Goal: Find contact information: Find phone

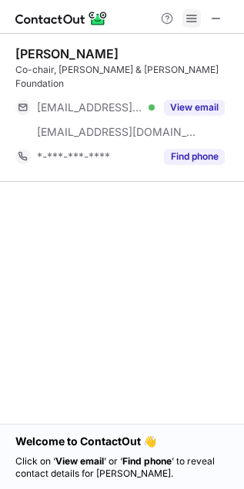
click at [184, 21] on button at bounding box center [191, 18] width 18 height 18
click at [199, 18] on button at bounding box center [191, 18] width 18 height 18
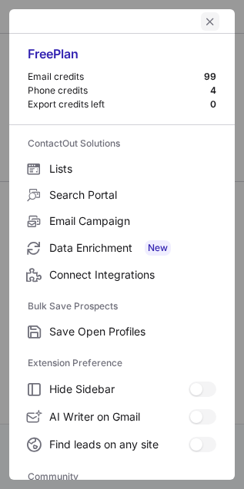
click at [204, 21] on span "left-button" at bounding box center [210, 21] width 12 height 12
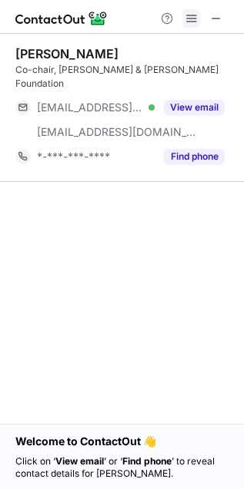
click at [190, 16] on span at bounding box center [191, 18] width 12 height 12
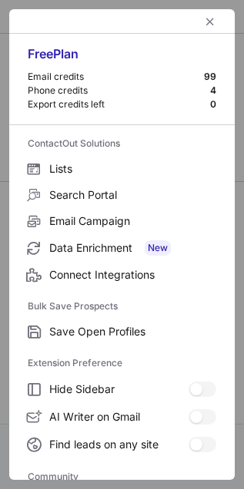
click at [190, 28] on div at bounding box center [121, 21] width 225 height 25
click at [204, 24] on span "left-button" at bounding box center [210, 21] width 12 height 12
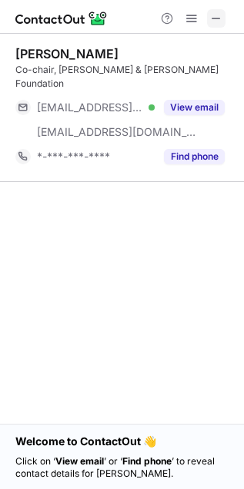
click at [215, 13] on span at bounding box center [216, 18] width 12 height 12
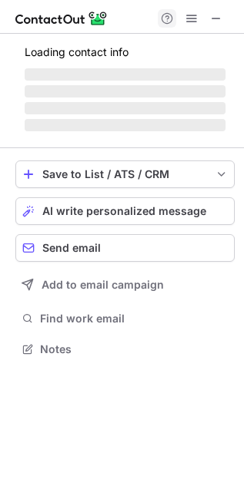
scroll to position [373, 244]
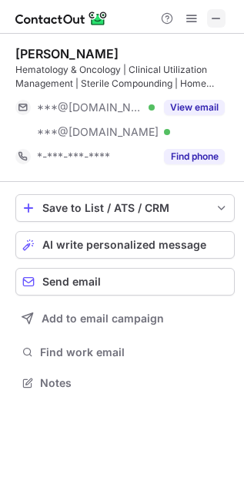
click at [211, 24] on span at bounding box center [216, 18] width 12 height 12
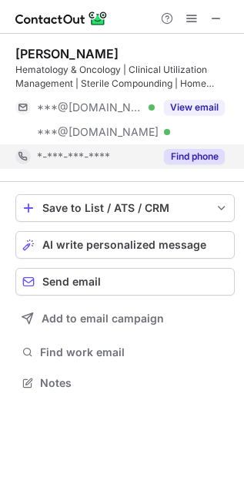
click at [201, 159] on button "Find phone" at bounding box center [194, 156] width 61 height 15
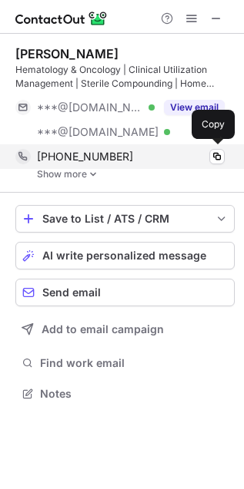
click at [94, 155] on span "+17012813494" at bounding box center [85, 157] width 96 height 14
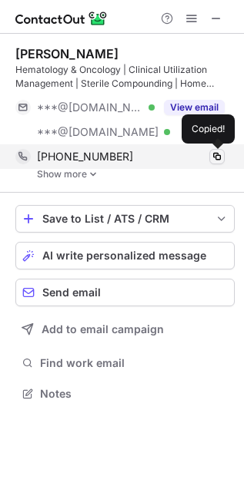
click at [212, 149] on button at bounding box center [216, 156] width 15 height 15
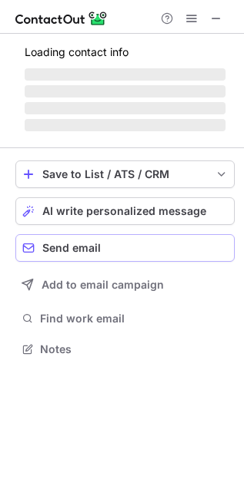
scroll to position [373, 244]
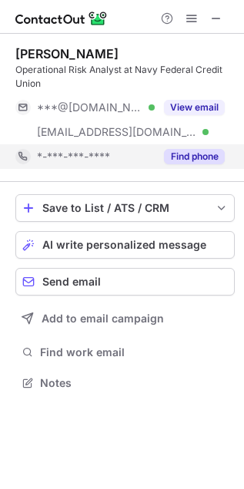
click at [185, 159] on button "Find phone" at bounding box center [194, 156] width 61 height 15
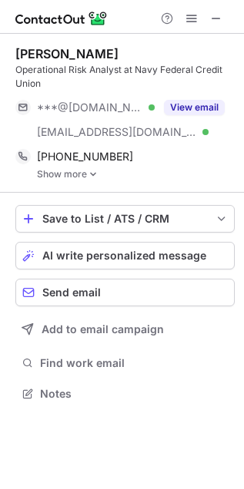
scroll to position [384, 244]
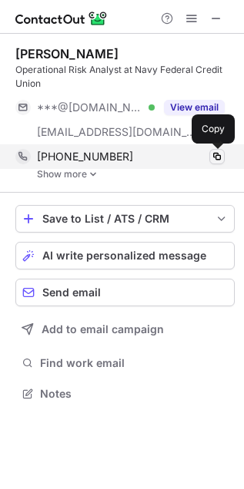
click at [214, 159] on span at bounding box center [216, 157] width 12 height 12
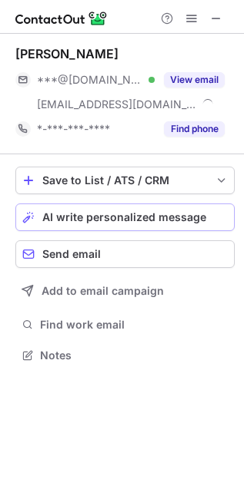
scroll to position [345, 244]
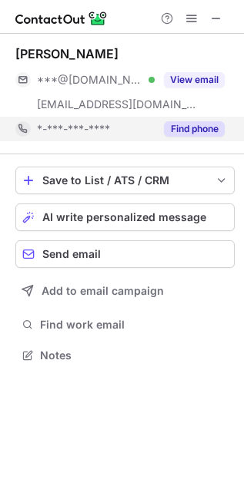
click at [187, 127] on button "Find phone" at bounding box center [194, 128] width 61 height 15
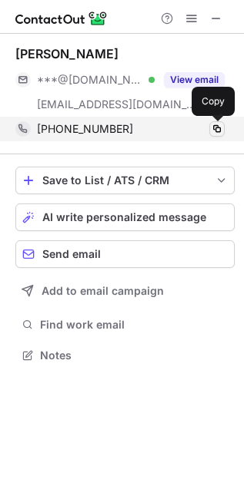
click at [216, 127] on span at bounding box center [216, 129] width 12 height 12
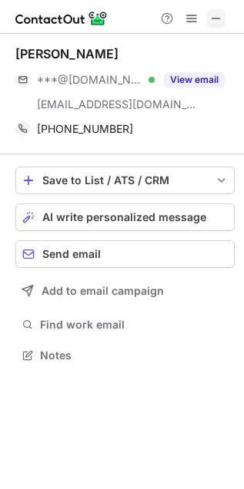
click at [210, 17] on span at bounding box center [216, 18] width 12 height 12
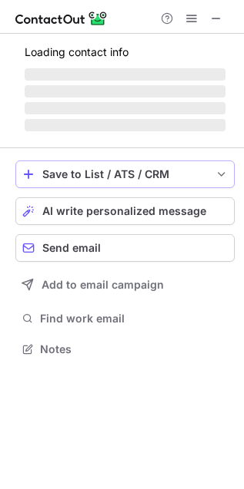
scroll to position [7, 7]
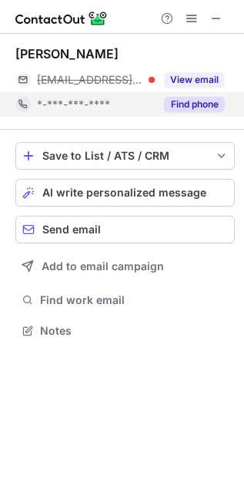
click at [194, 106] on button "Find phone" at bounding box center [194, 104] width 61 height 15
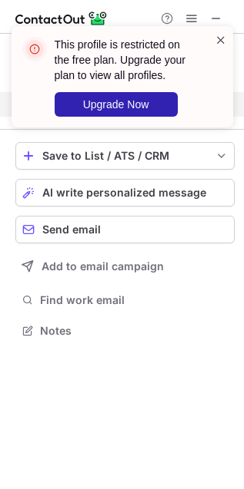
click at [217, 41] on span at bounding box center [220, 39] width 12 height 15
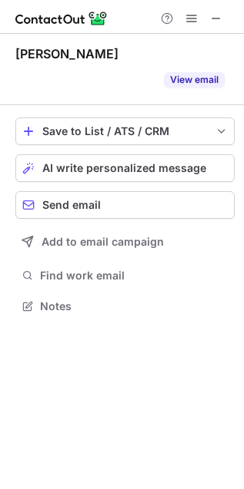
scroll to position [271, 244]
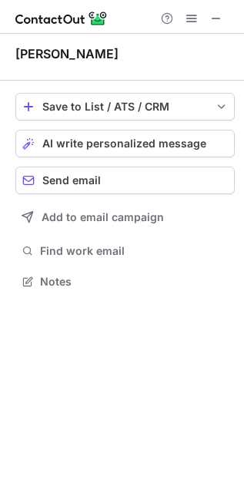
click at [48, 47] on div "Jim Tran" at bounding box center [66, 53] width 103 height 15
click at [49, 66] on div "Jim Tran" at bounding box center [124, 57] width 219 height 22
click at [219, 109] on span "save-profile-one-click" at bounding box center [221, 107] width 12 height 12
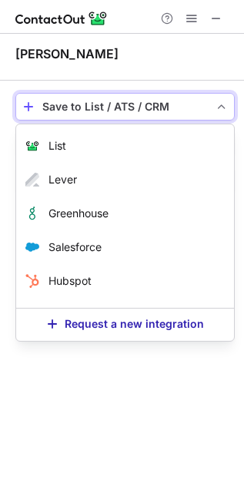
click at [219, 109] on span "save-profile-one-click" at bounding box center [221, 107] width 12 height 12
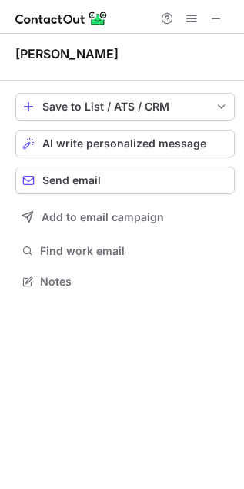
click at [219, 76] on div "Jim Tran" at bounding box center [124, 57] width 219 height 47
click at [243, 90] on div "Jim Tran Save to List / ATS / CRM List Select Lever Connect Greenhouse Connect …" at bounding box center [122, 169] width 244 height 271
click at [213, 21] on span at bounding box center [216, 18] width 12 height 12
click at [207, 18] on button at bounding box center [216, 18] width 18 height 18
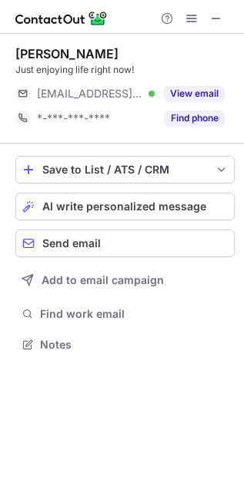
scroll to position [333, 244]
click at [207, 17] on button at bounding box center [216, 18] width 18 height 18
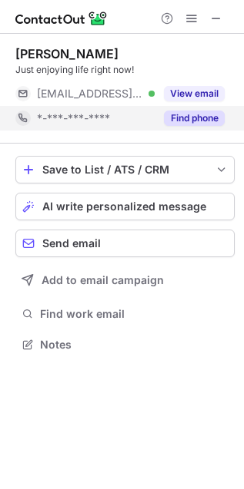
click at [187, 111] on button "Find phone" at bounding box center [194, 118] width 61 height 15
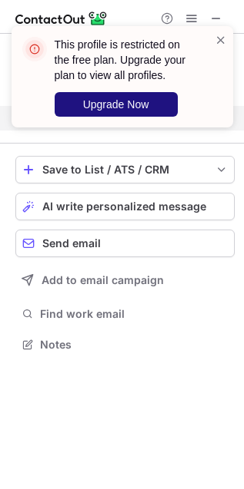
click at [148, 100] on span "Upgrade Now" at bounding box center [116, 104] width 66 height 12
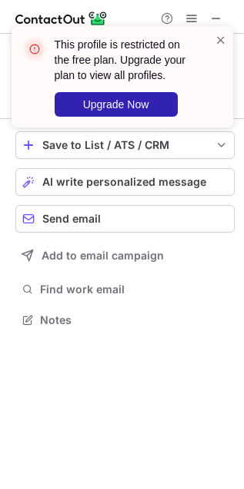
click at [208, 17] on div "This profile is restricted on the free plan. Upgrade your plan to view all prof…" at bounding box center [122, 83] width 246 height 144
click at [213, 15] on div "This profile is restricted on the free plan. Upgrade your plan to view all prof…" at bounding box center [122, 83] width 246 height 144
click at [218, 58] on div at bounding box center [220, 76] width 12 height 89
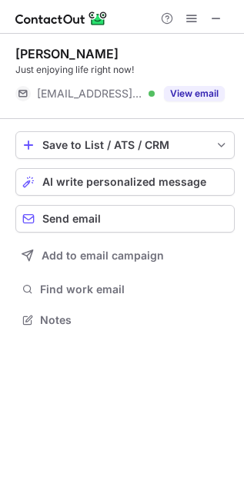
click at [220, 45] on span at bounding box center [220, 39] width 12 height 15
click at [214, 17] on span at bounding box center [216, 18] width 12 height 12
